Goal: Information Seeking & Learning: Compare options

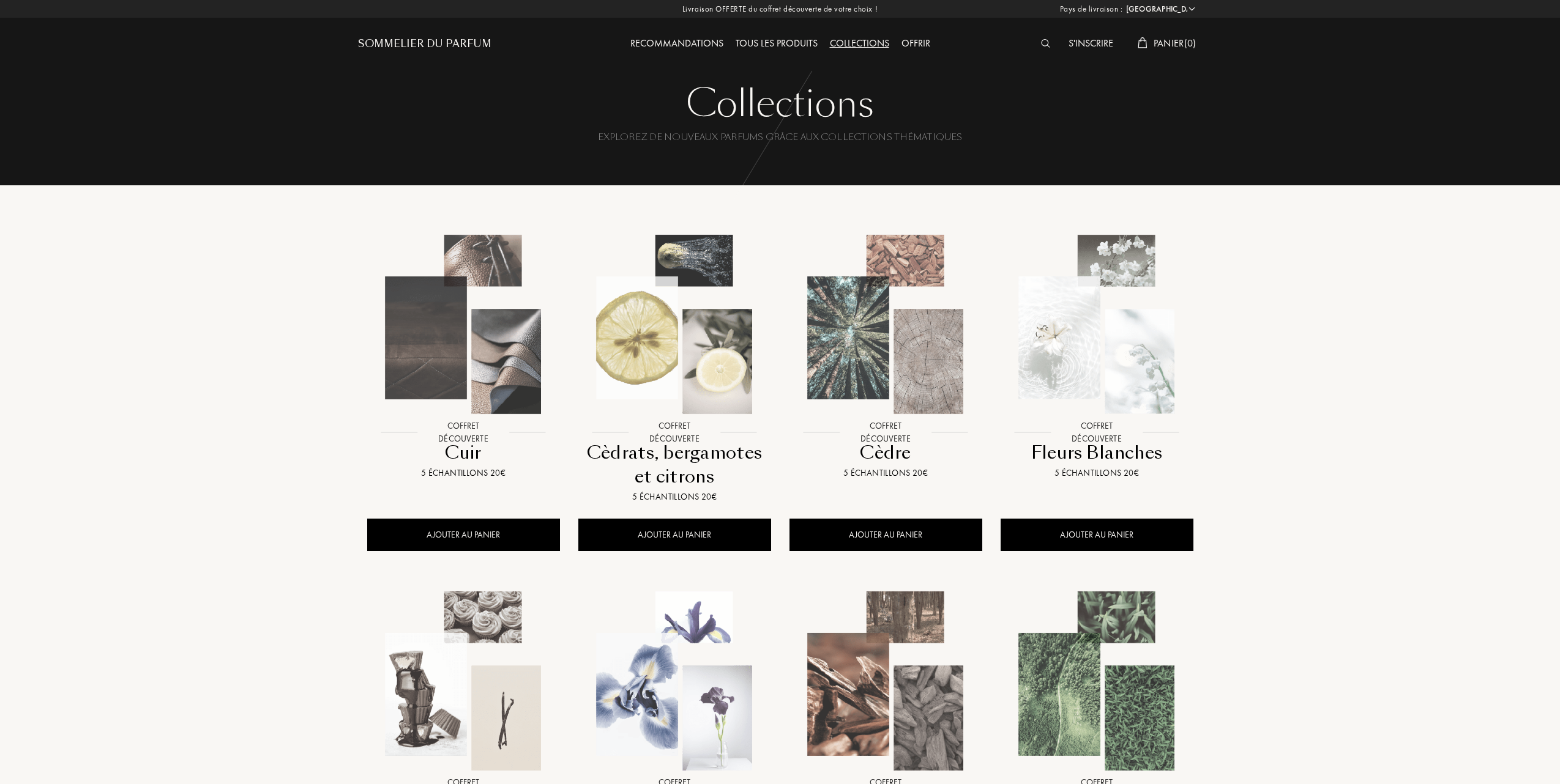
select select "FR"
click at [774, 40] on div "Tous les produits" at bounding box center [774, 44] width 94 height 16
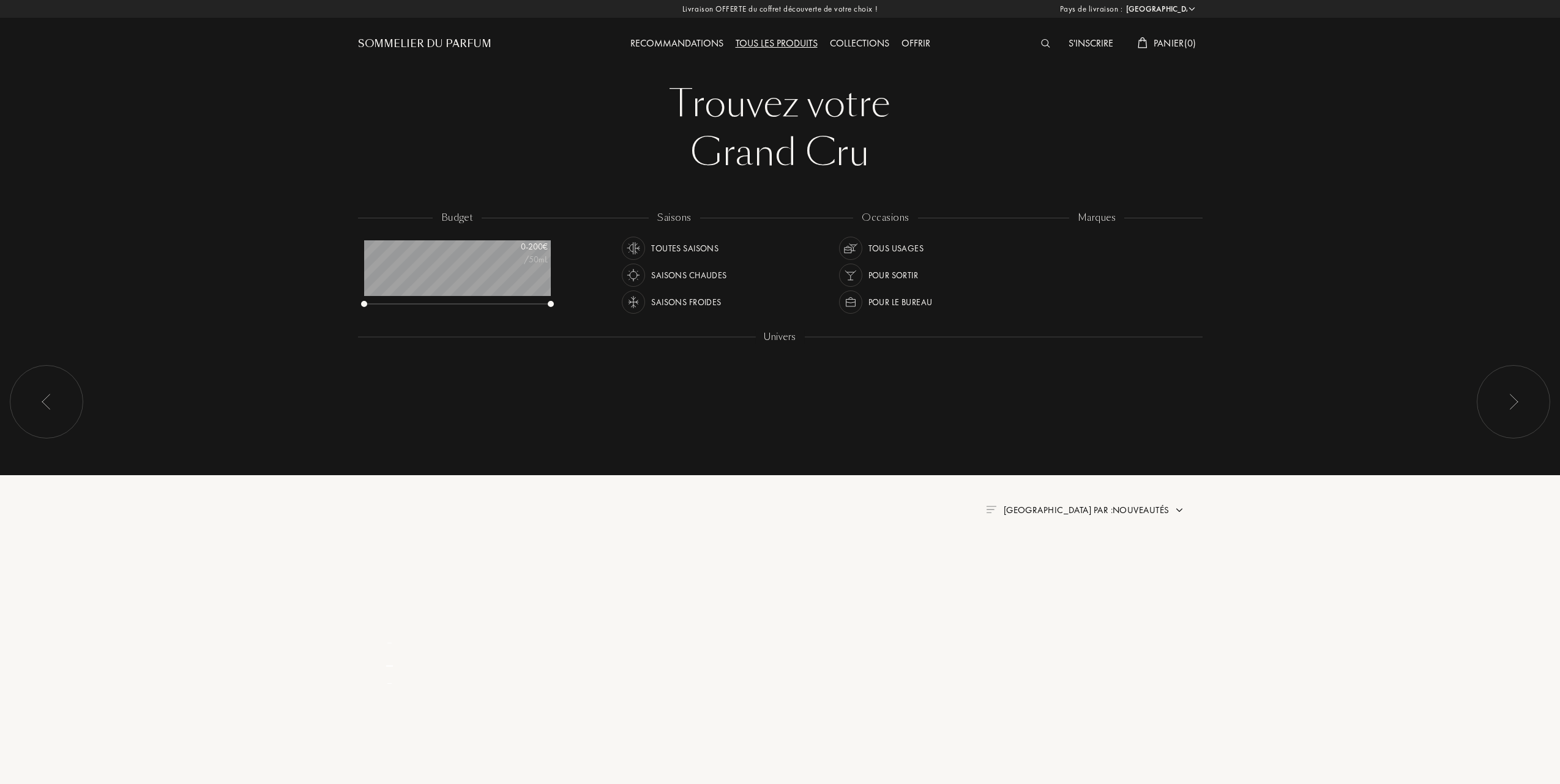
select select "FR"
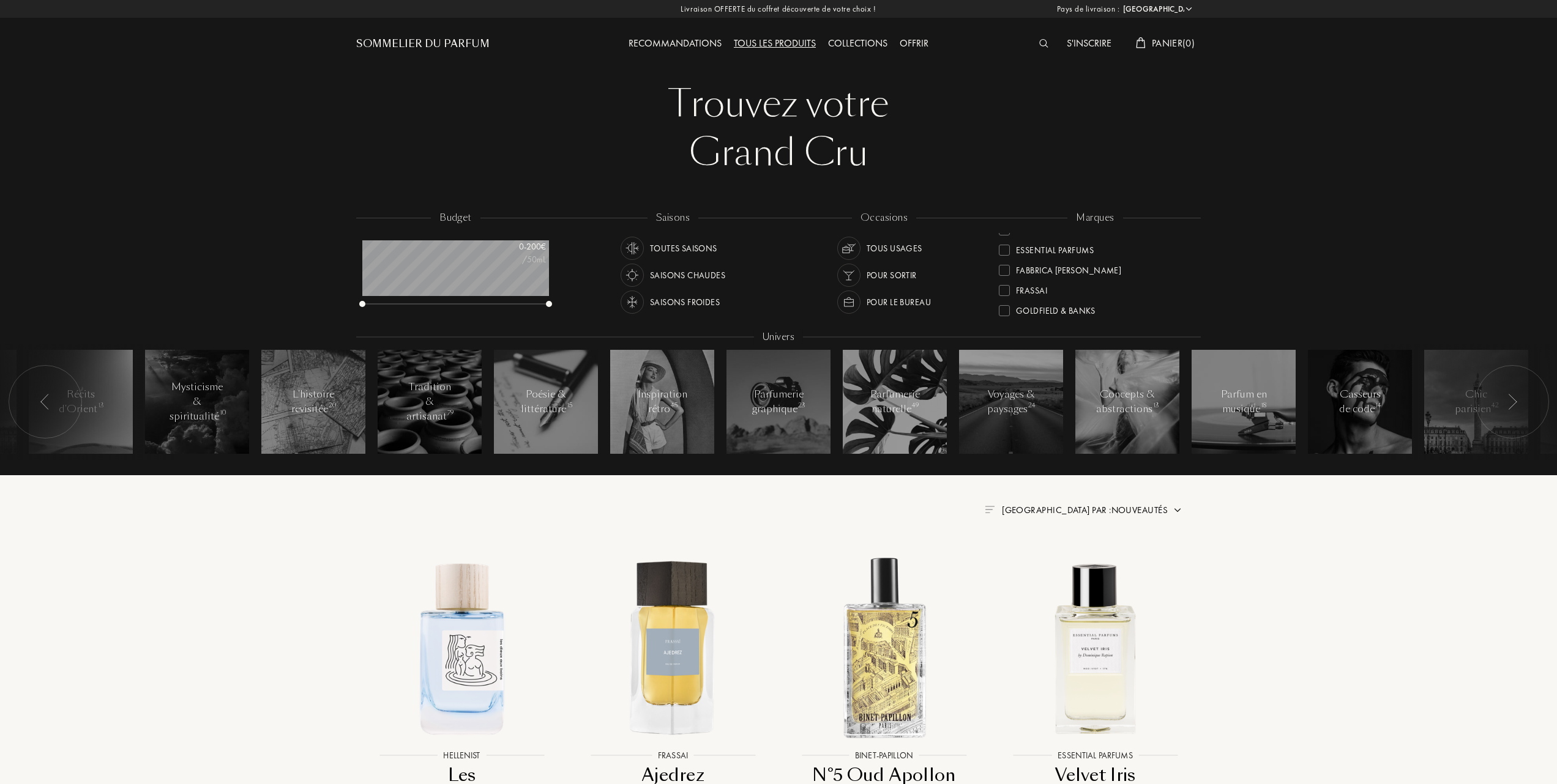
scroll to position [163, 0]
click at [1002, 259] on div at bounding box center [1004, 263] width 11 height 11
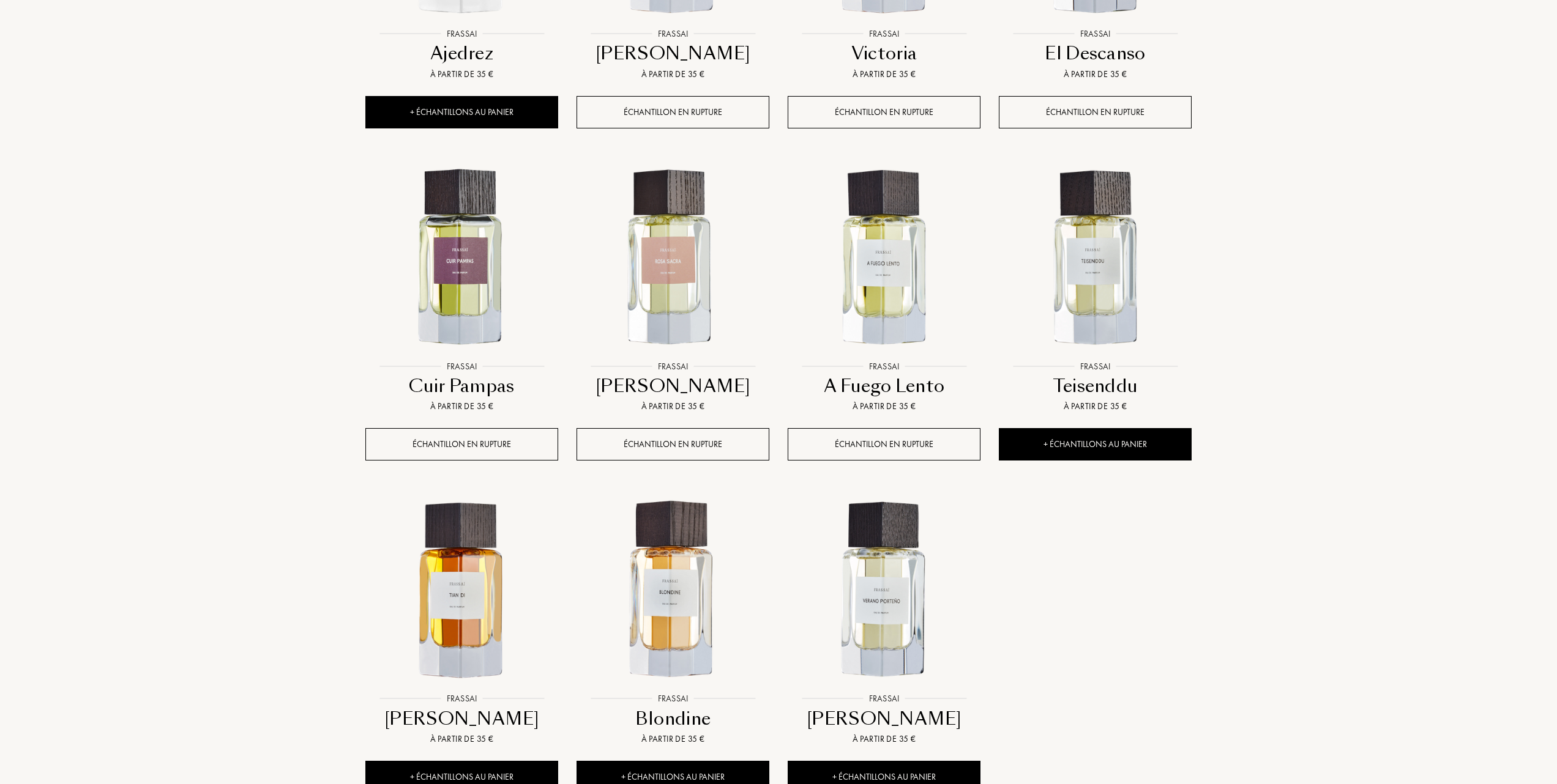
scroll to position [734, 0]
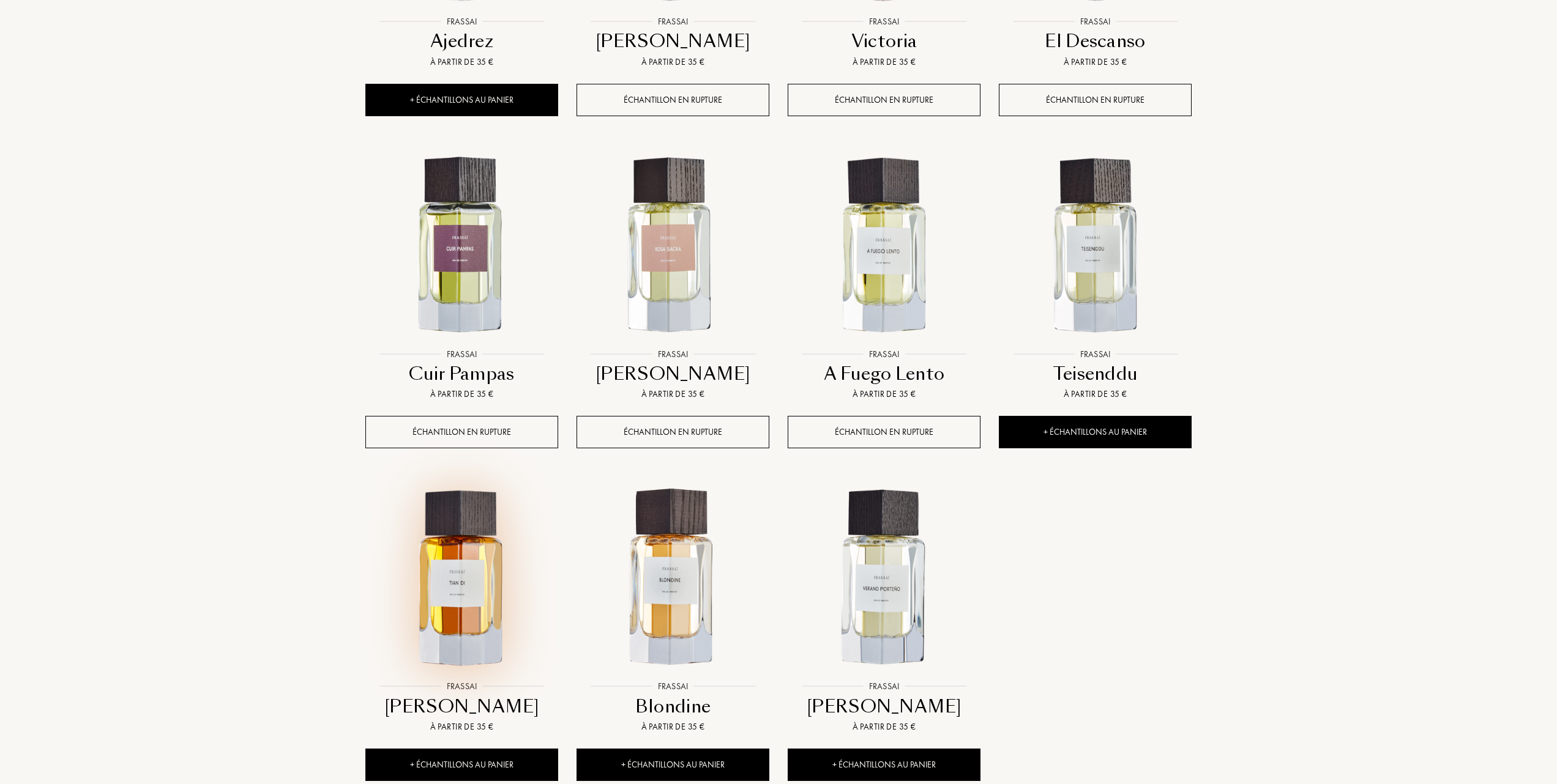
click at [460, 588] on img at bounding box center [461, 578] width 190 height 190
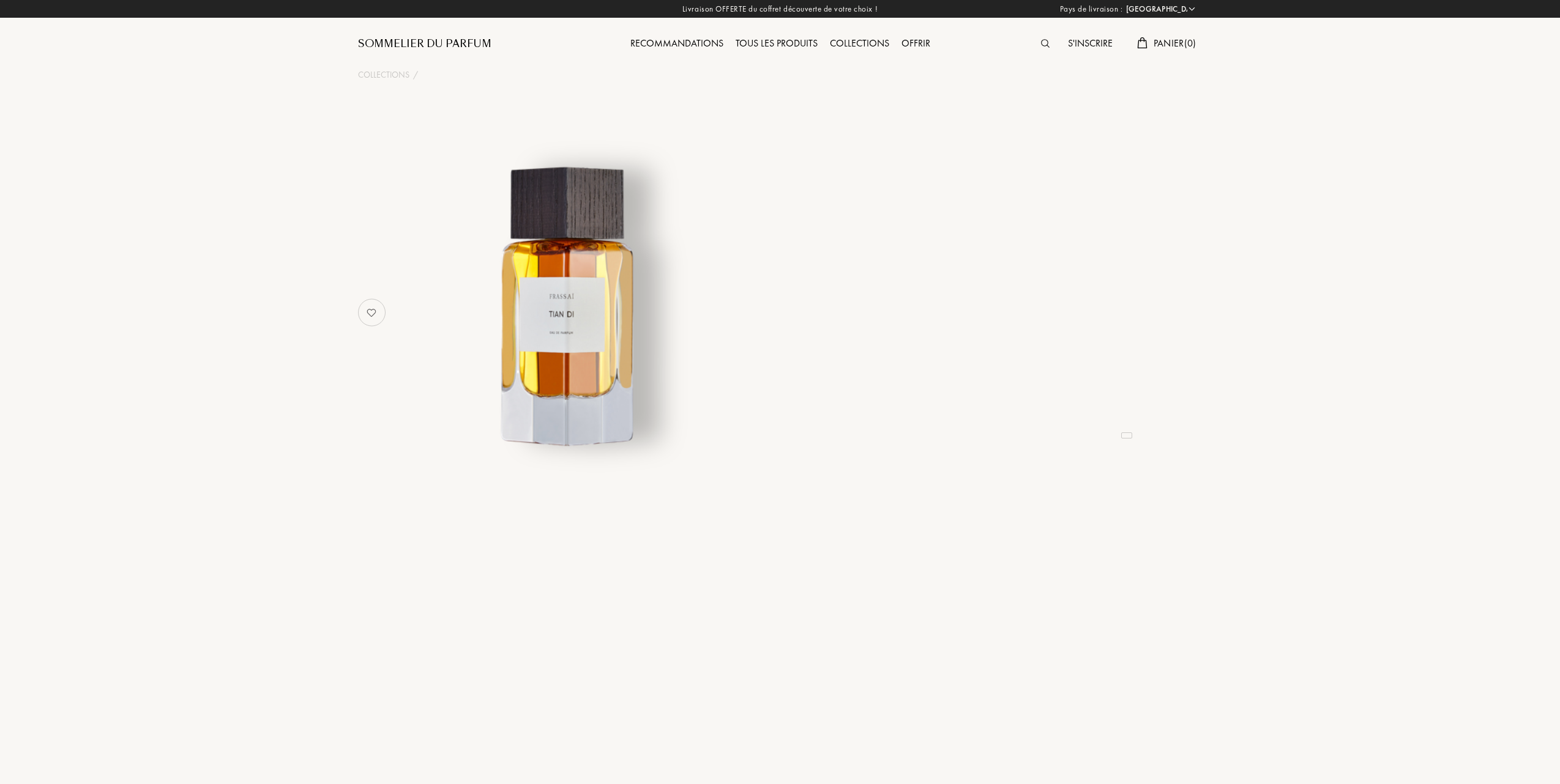
select select "FR"
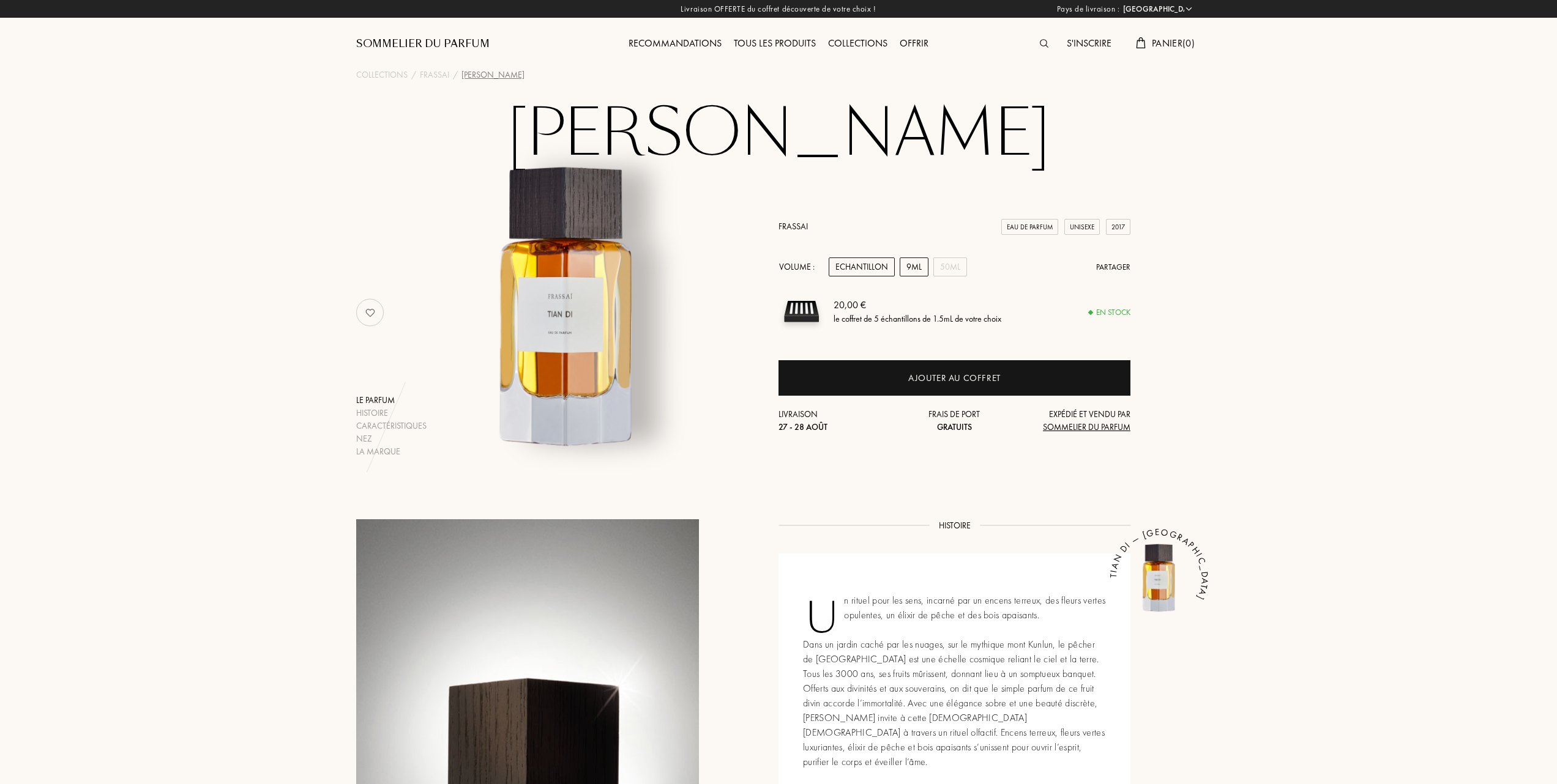
click at [914, 267] on div "9mL" at bounding box center [914, 267] width 29 height 19
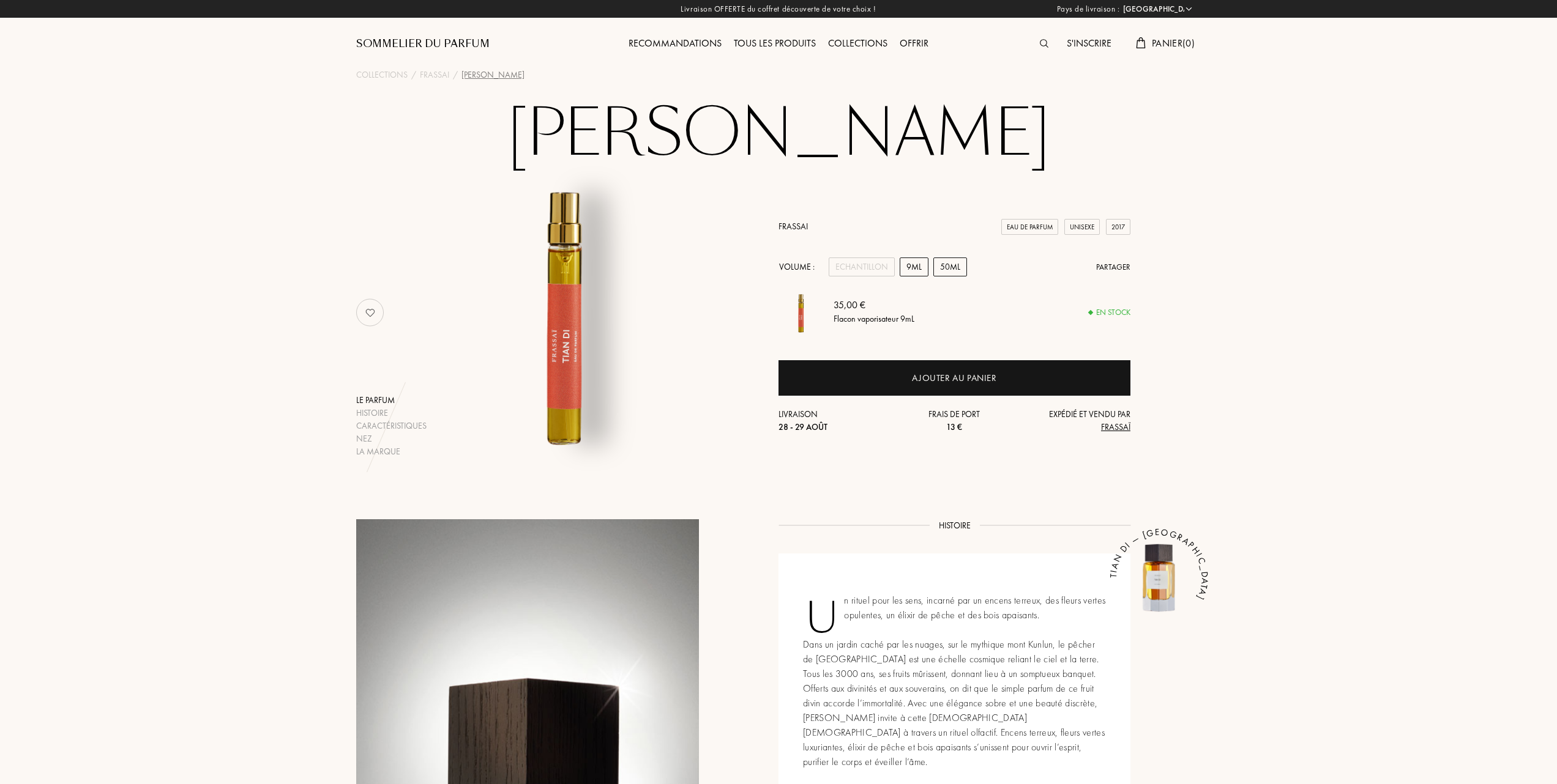
click at [956, 269] on div "50mL" at bounding box center [950, 267] width 34 height 19
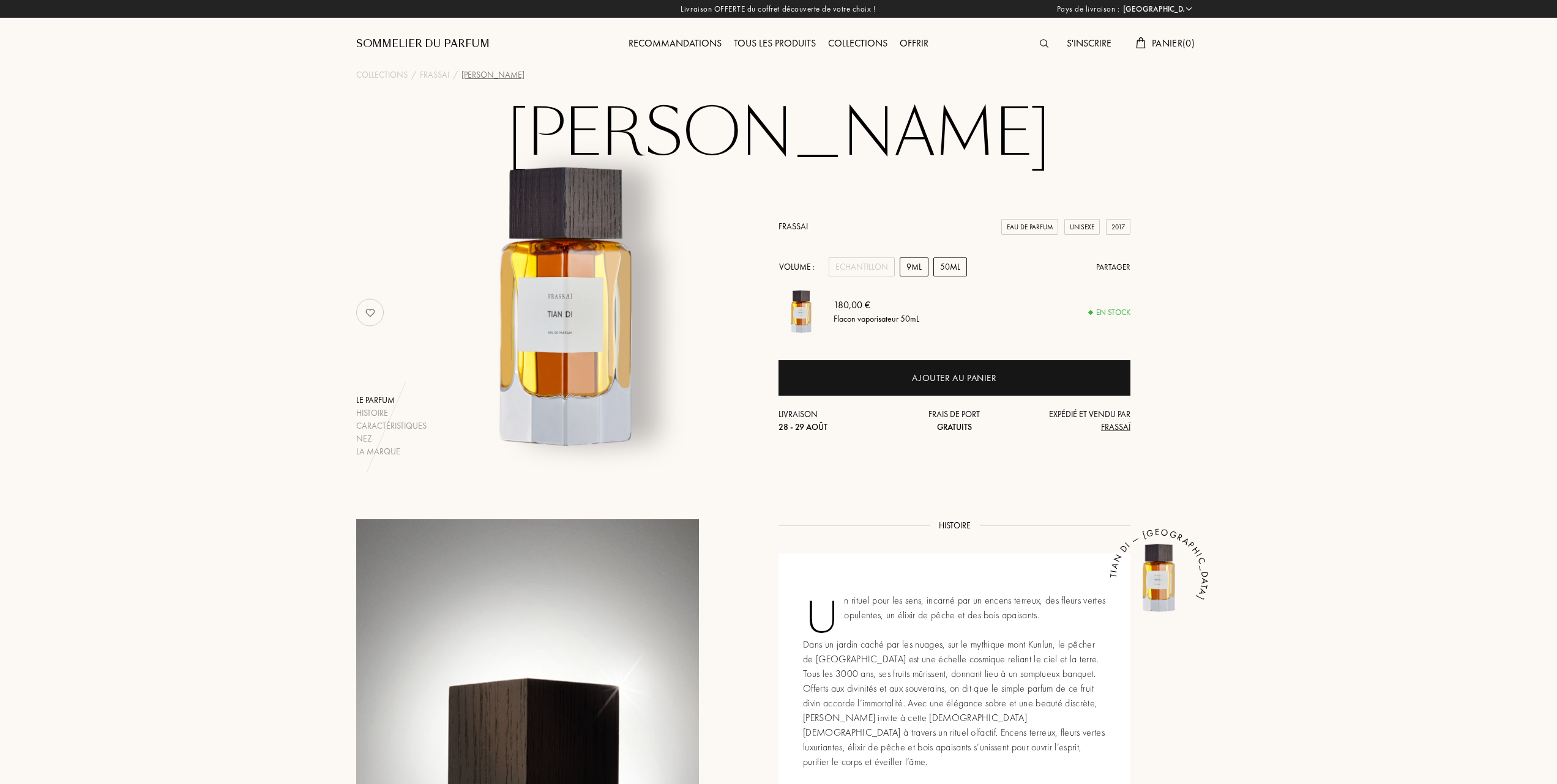
click at [916, 263] on div "9mL" at bounding box center [914, 267] width 29 height 19
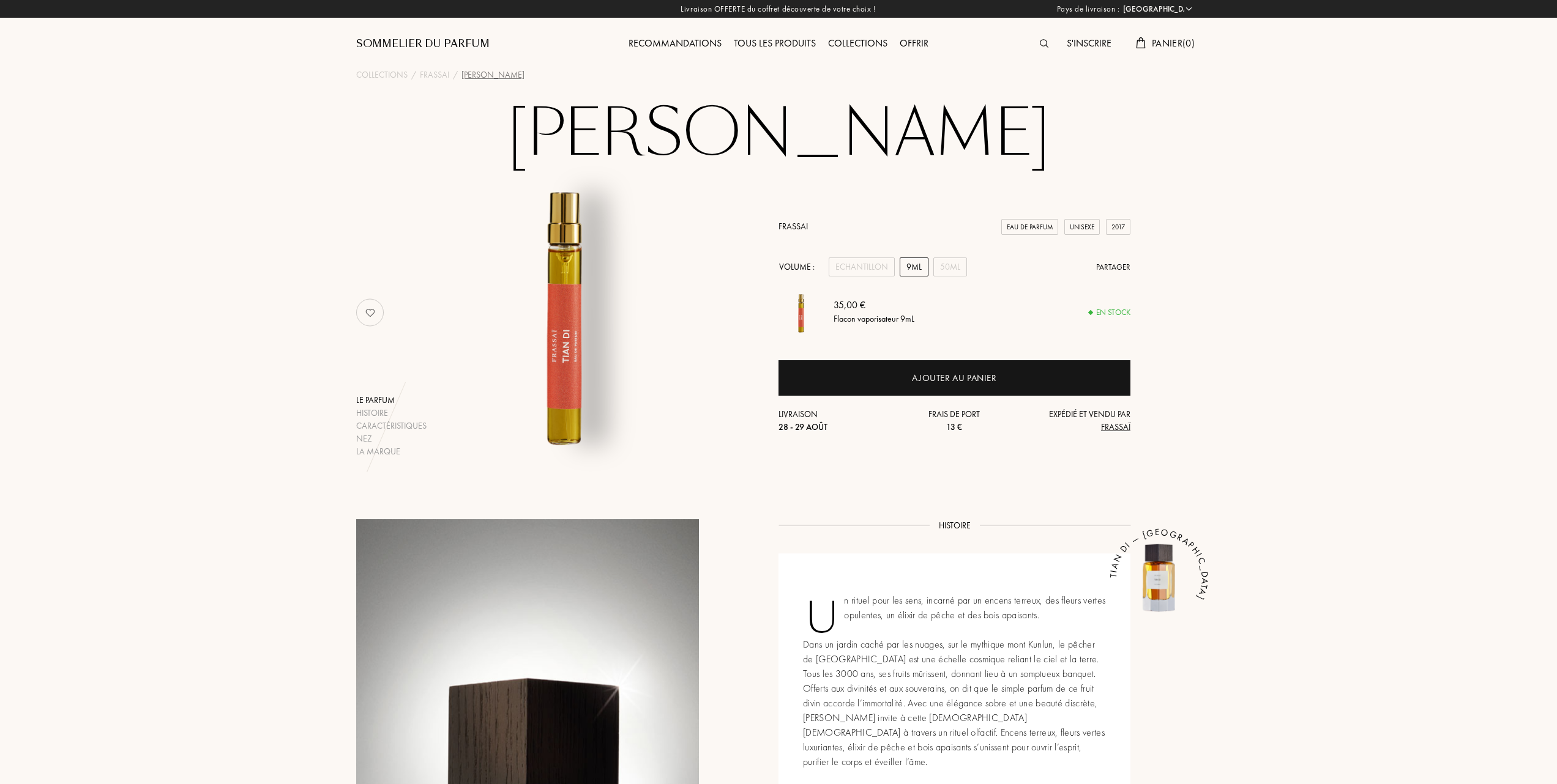
click at [788, 45] on div "Tous les produits" at bounding box center [774, 44] width 94 height 16
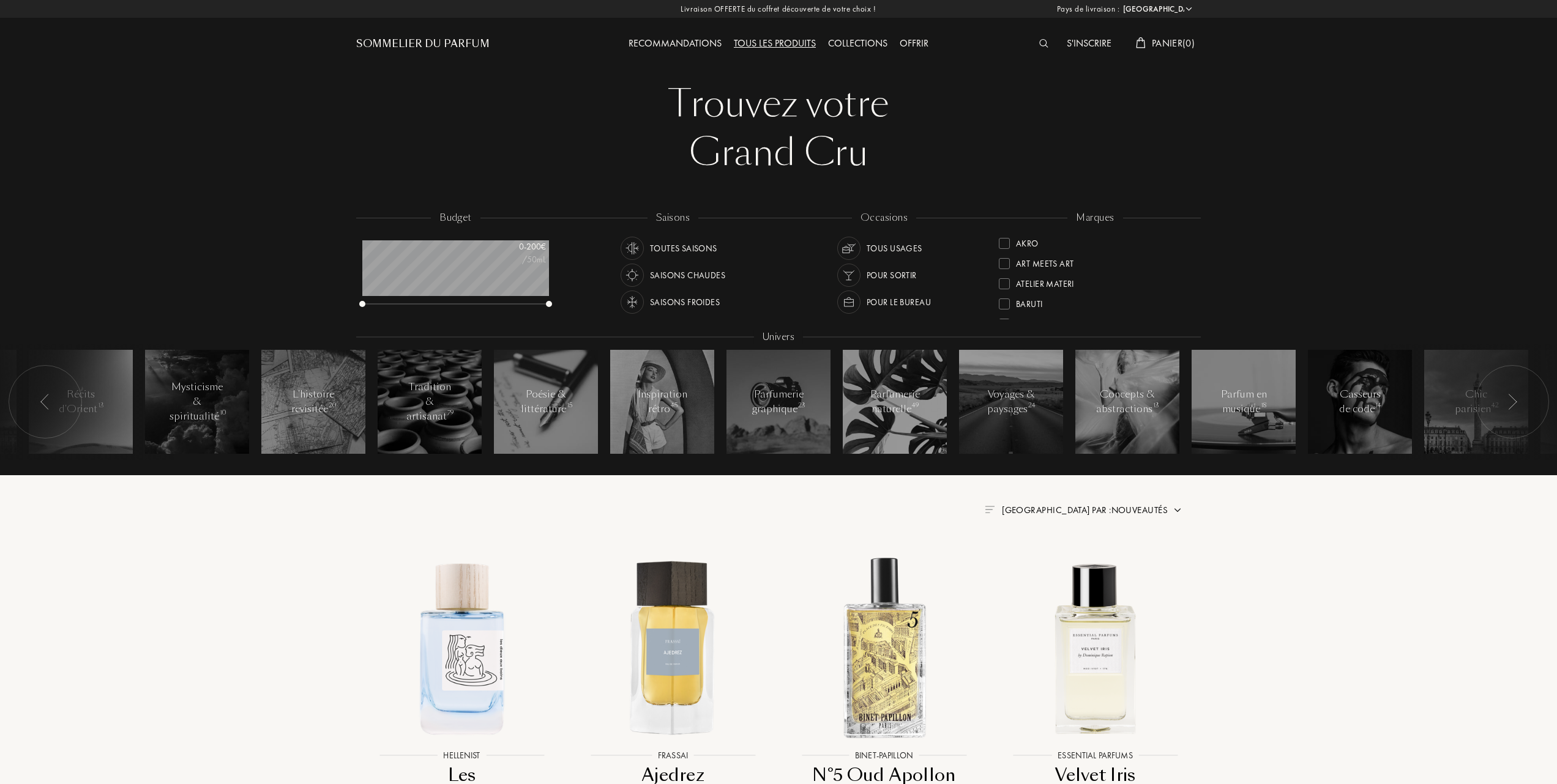
select select "FR"
click at [1004, 296] on div "Essential Parfums" at bounding box center [1046, 301] width 95 height 16
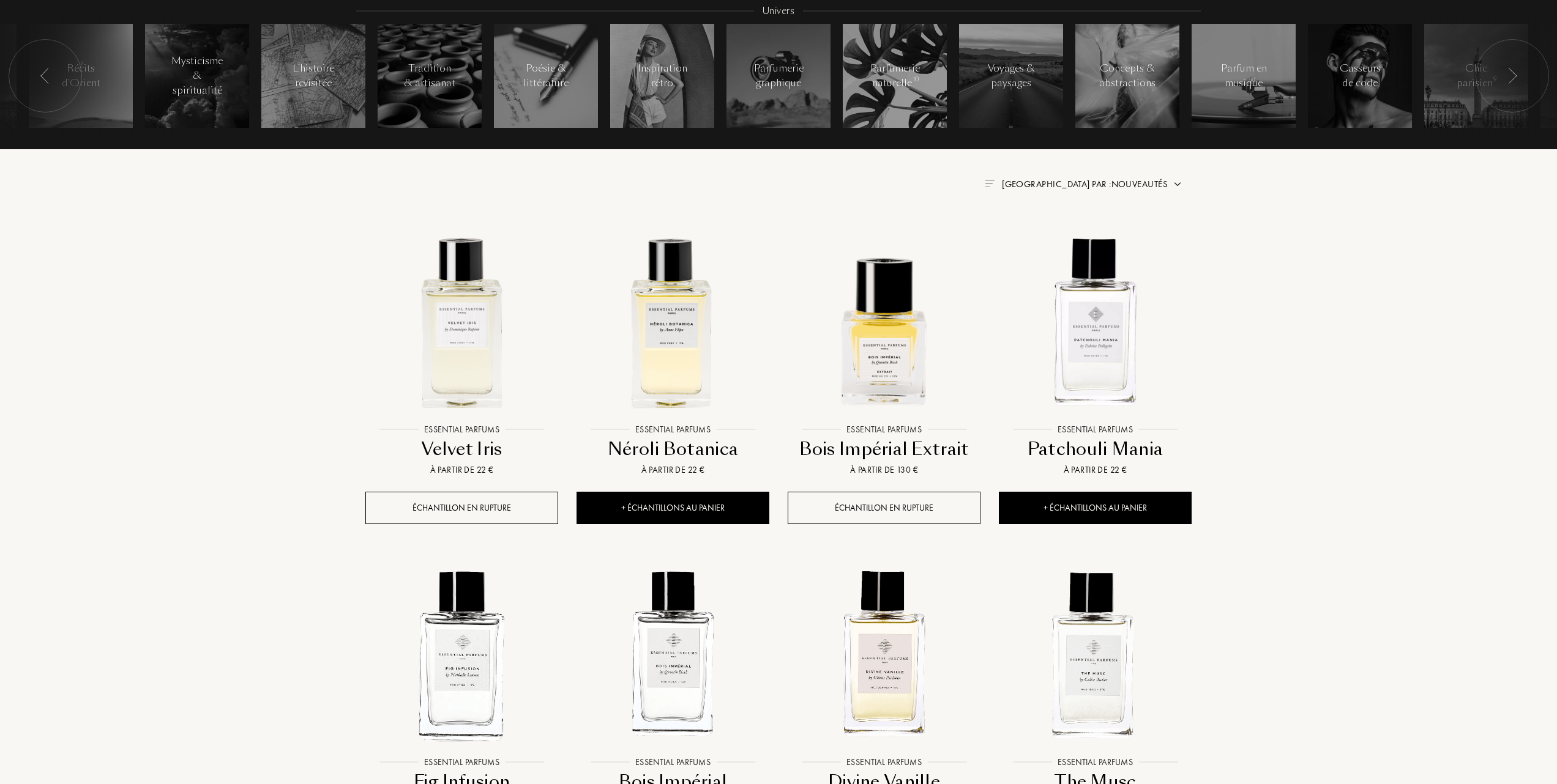
scroll to position [489, 0]
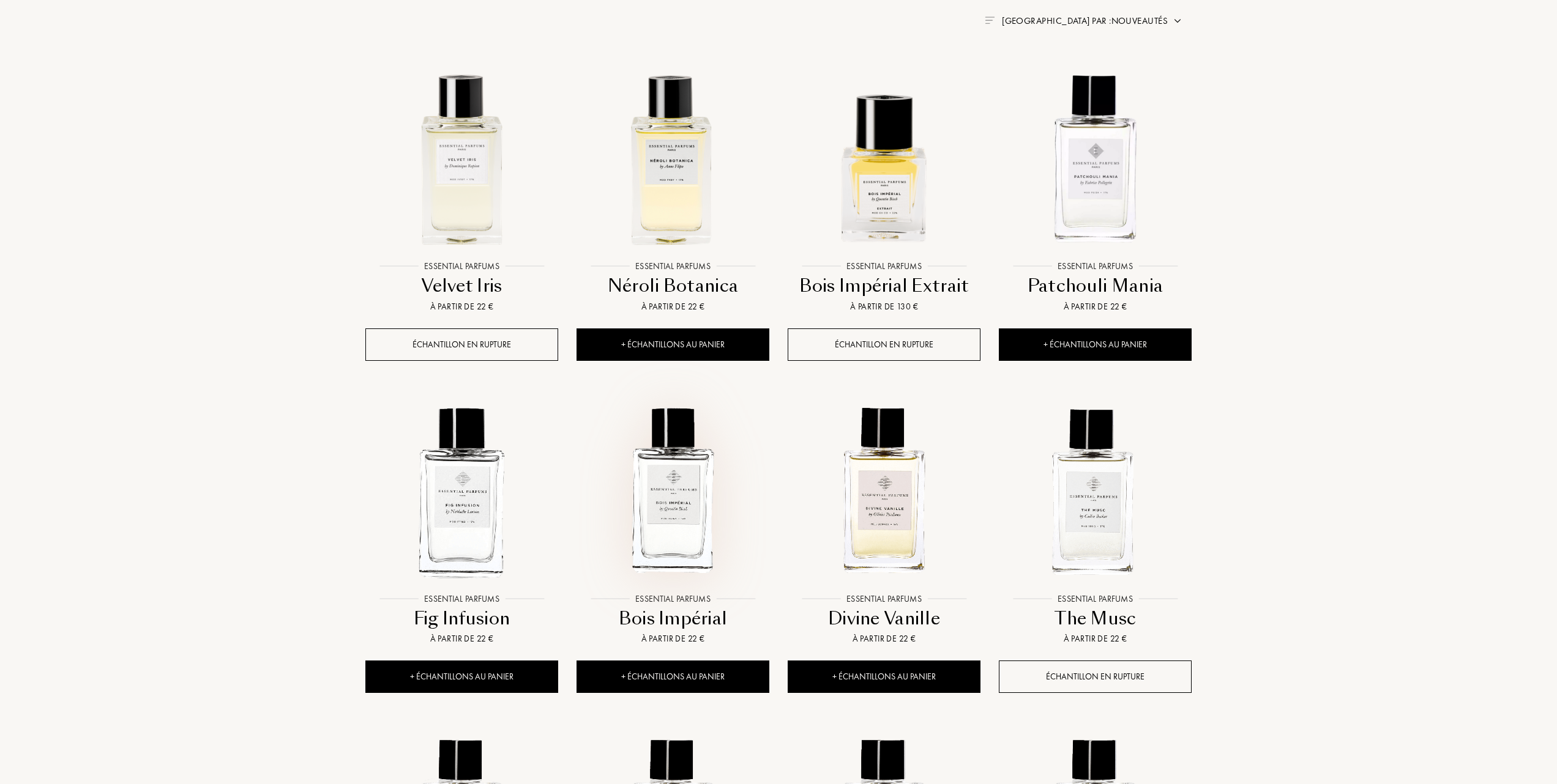
click at [676, 512] on img at bounding box center [673, 490] width 190 height 190
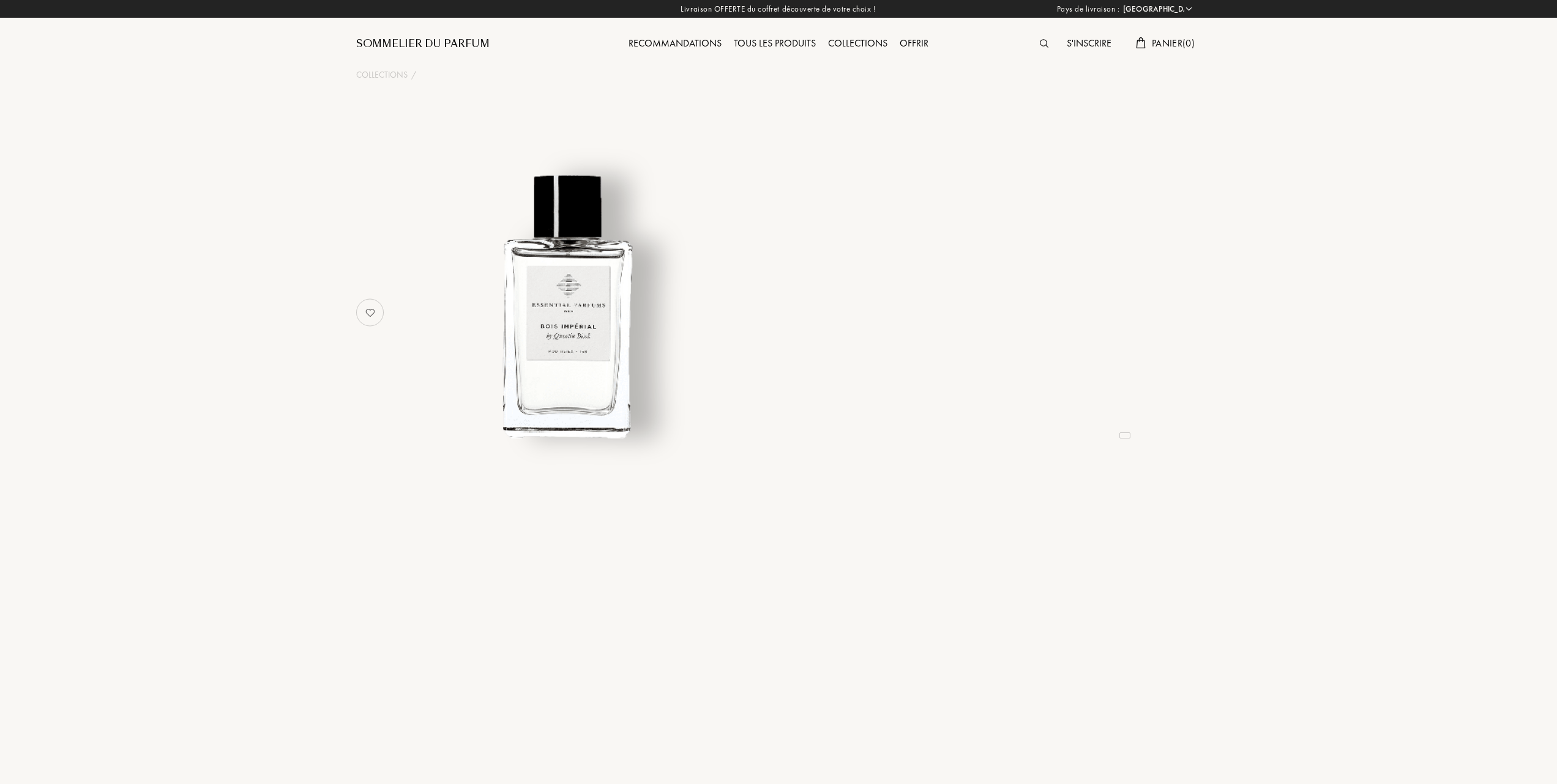
select select "FR"
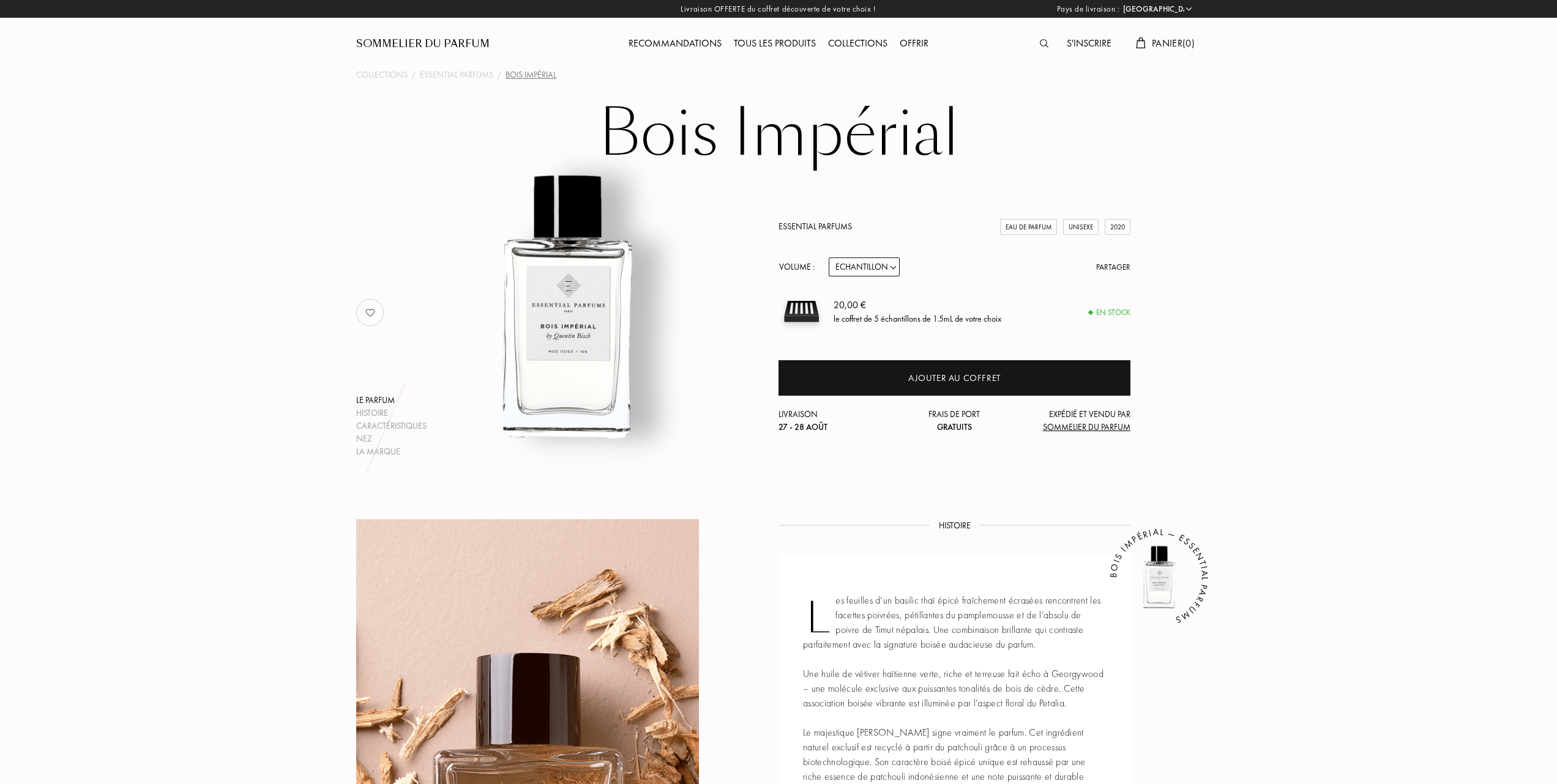
click at [897, 268] on select "Echantillon 10mL 100mL 150mL" at bounding box center [864, 267] width 71 height 19
select select "1"
click at [829, 258] on select "Echantillon 10mL 100mL 150mL" at bounding box center [864, 267] width 71 height 19
select select "1"
